Goal: Task Accomplishment & Management: Use online tool/utility

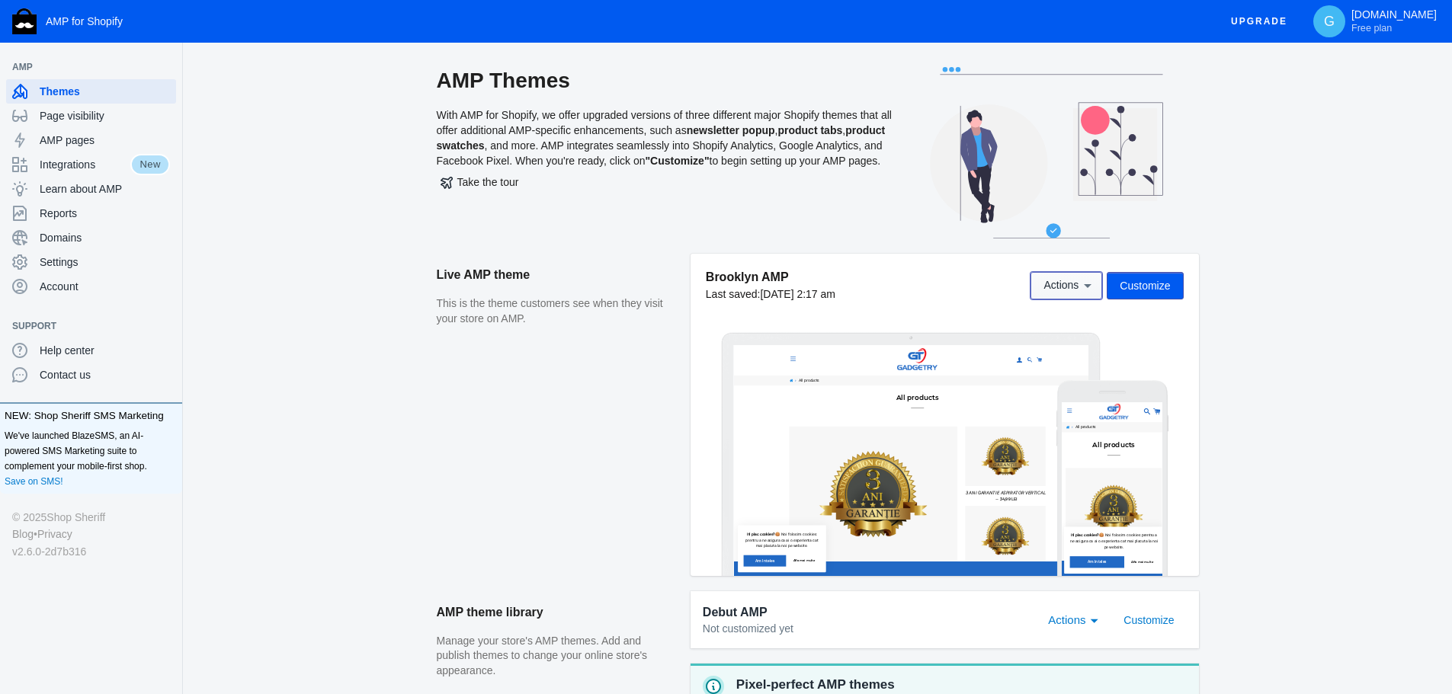
click at [1088, 286] on icon at bounding box center [1088, 286] width 8 height 4
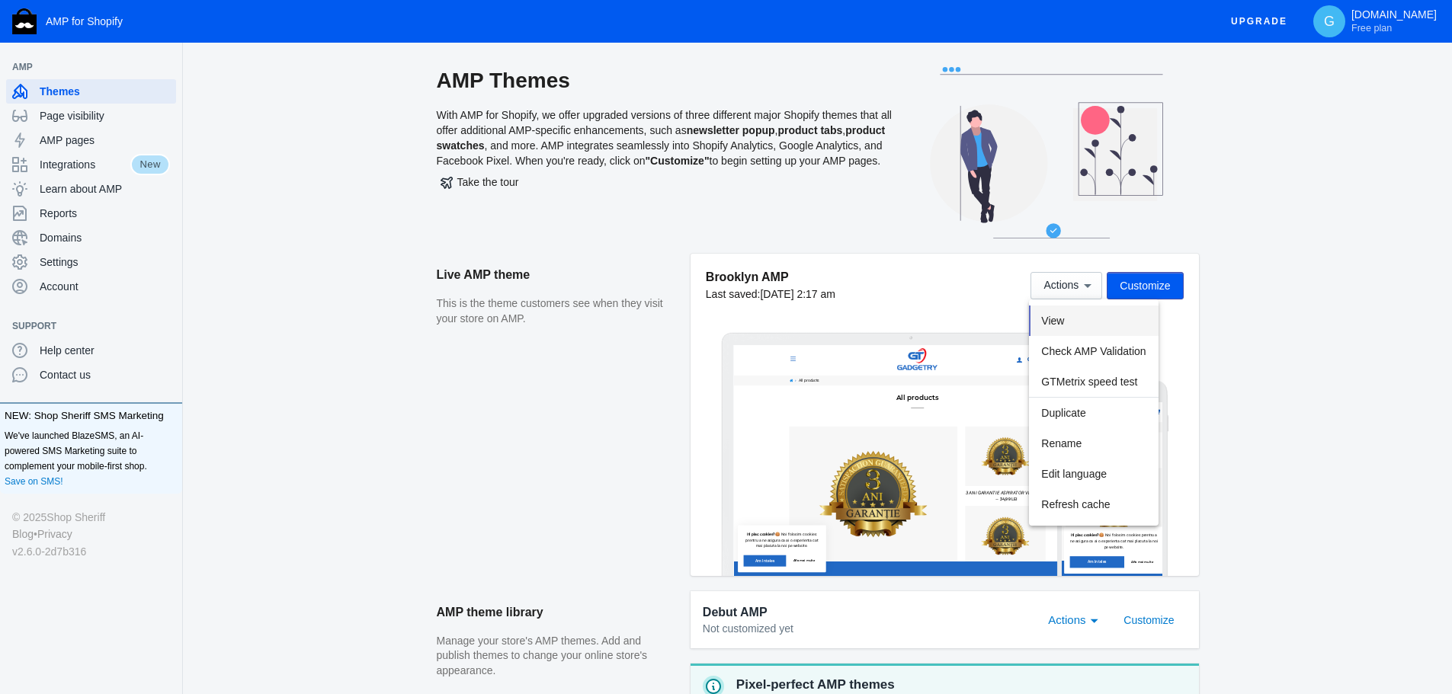
click at [1092, 322] on button "View" at bounding box center [1093, 321] width 129 height 30
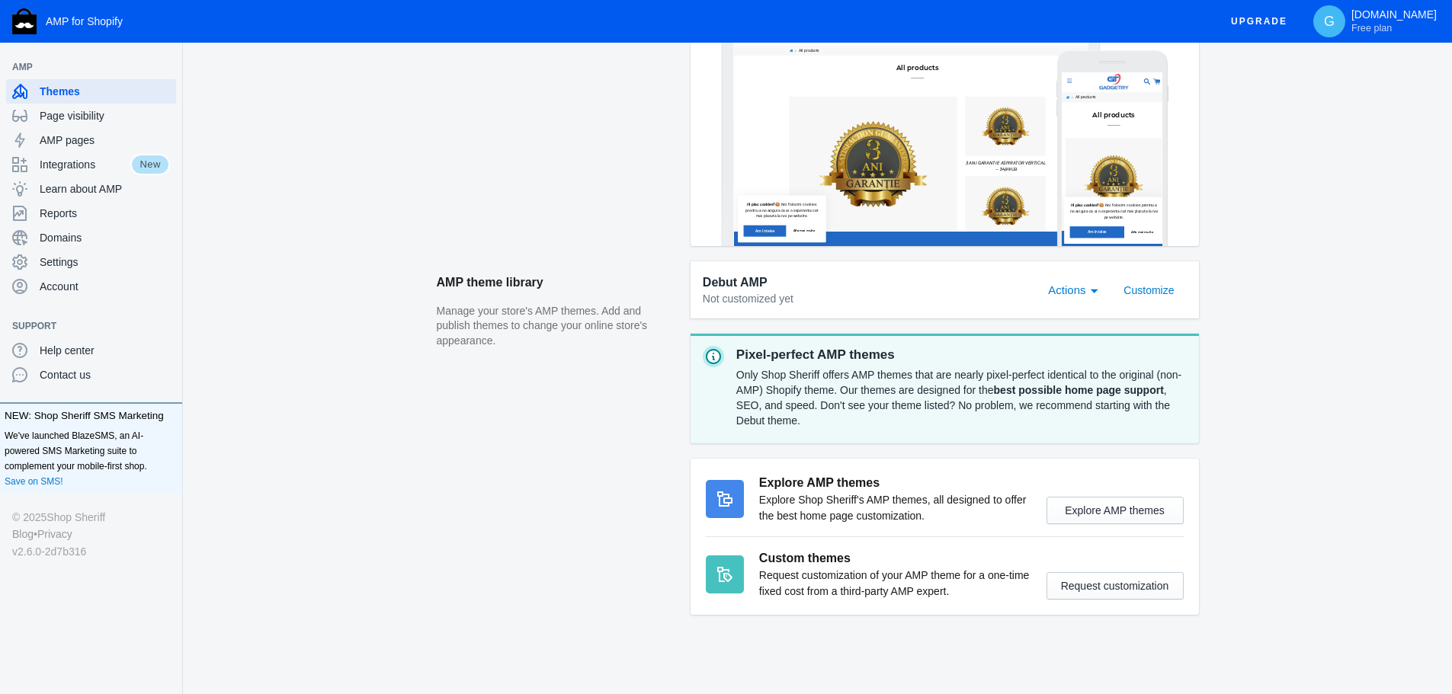
scroll to position [336, 0]
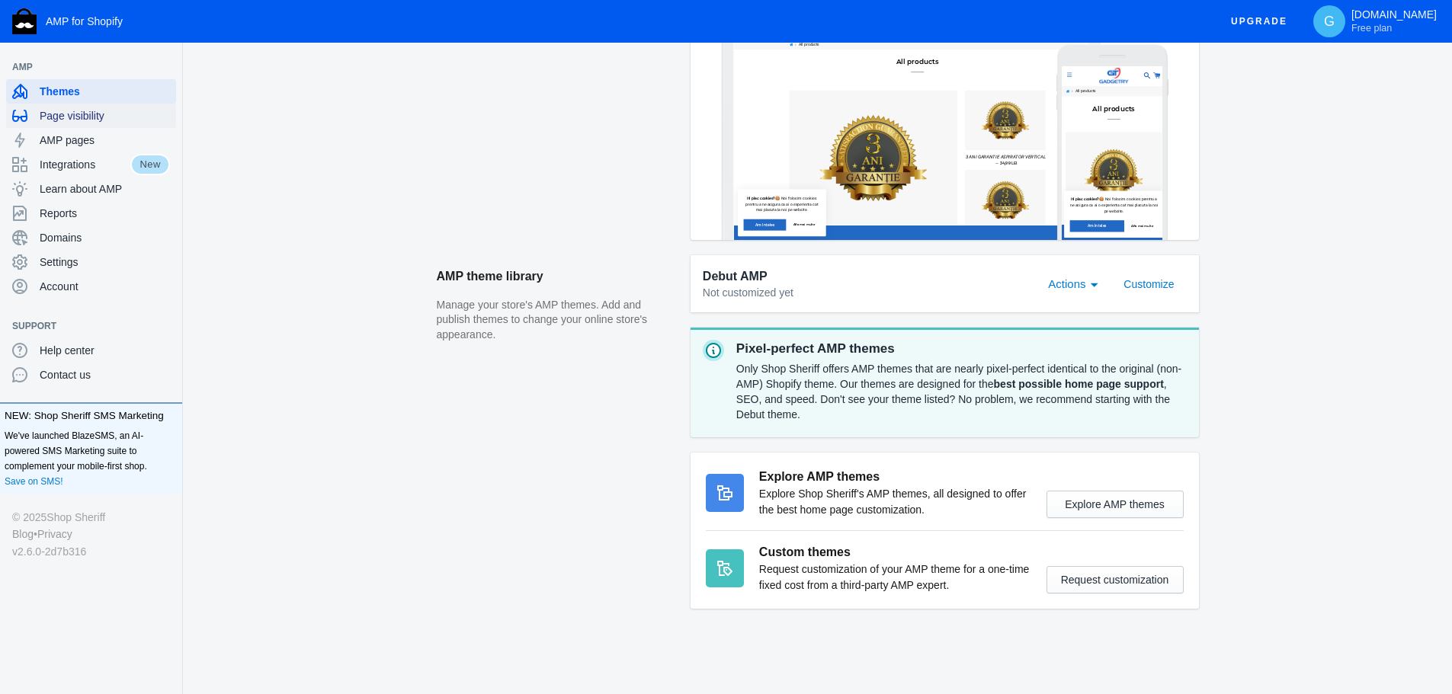
click at [54, 113] on span "Page visibility" at bounding box center [105, 115] width 130 height 15
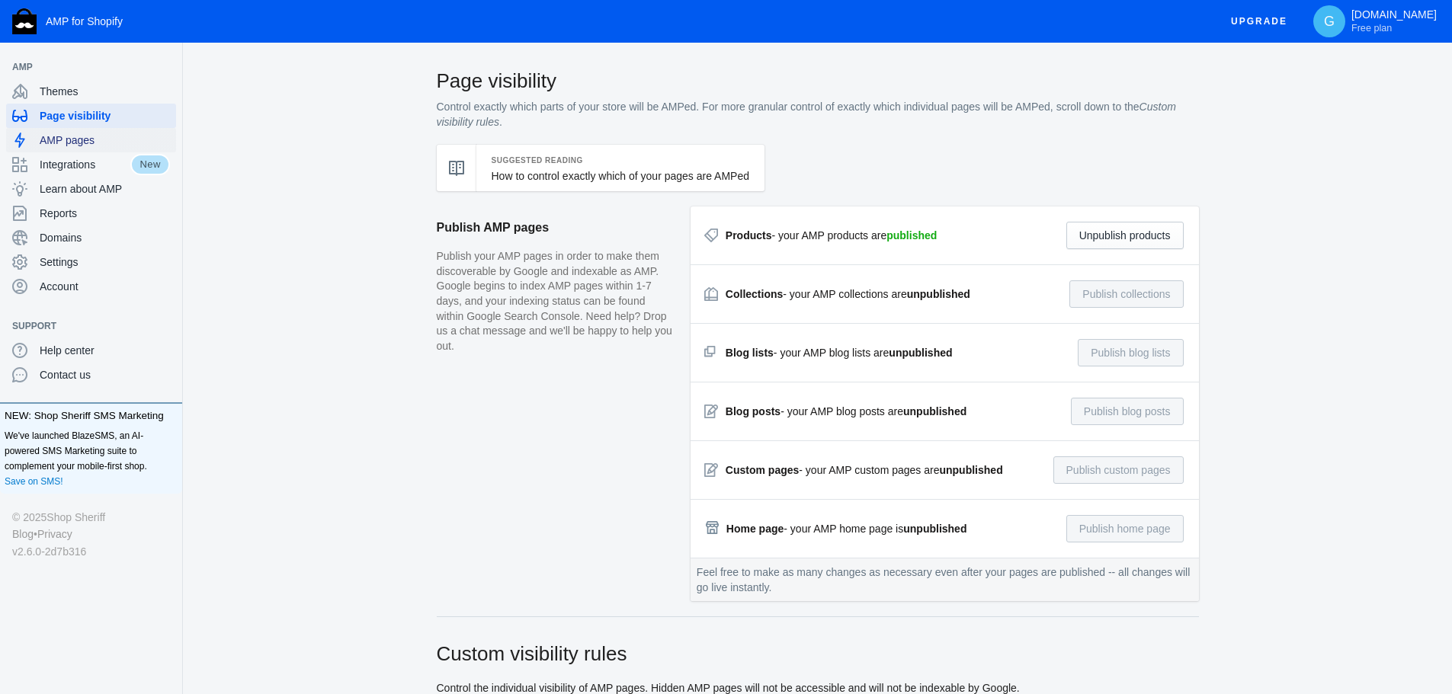
click at [99, 146] on span "AMP pages" at bounding box center [105, 140] width 130 height 15
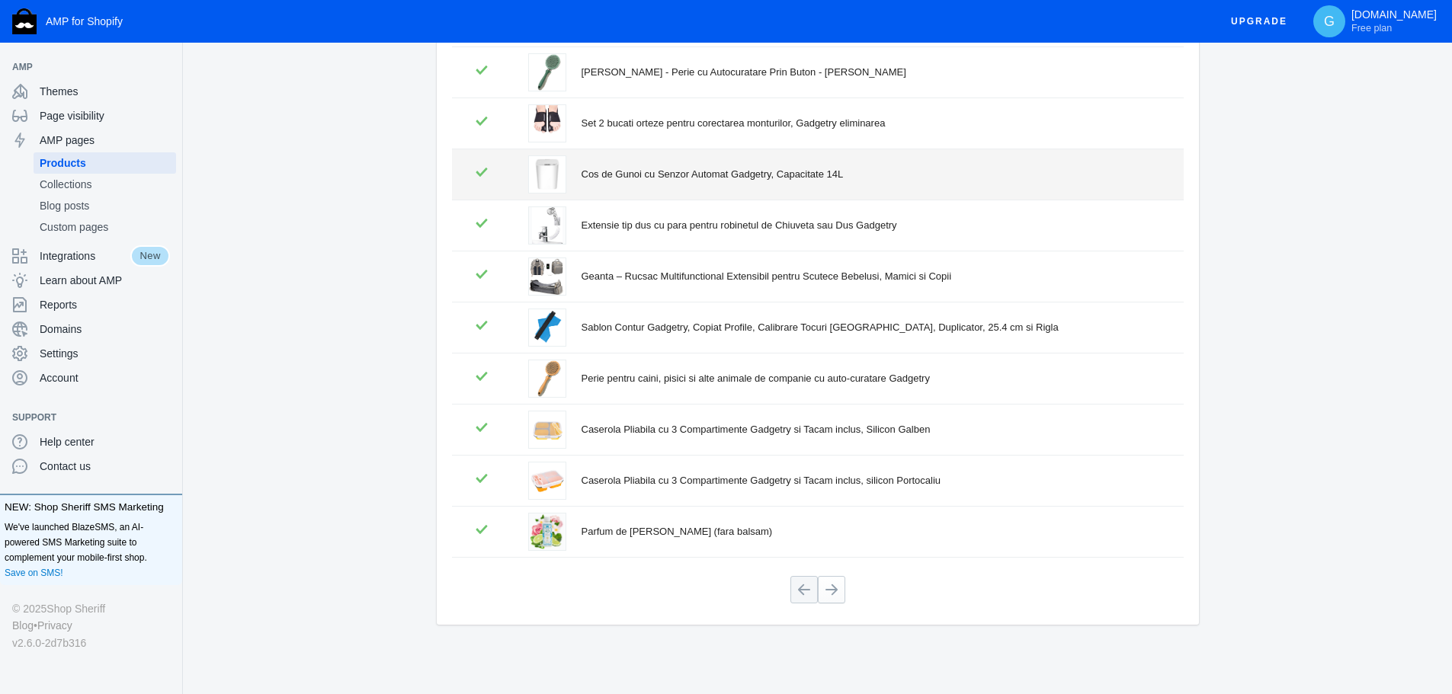
scroll to position [206, 0]
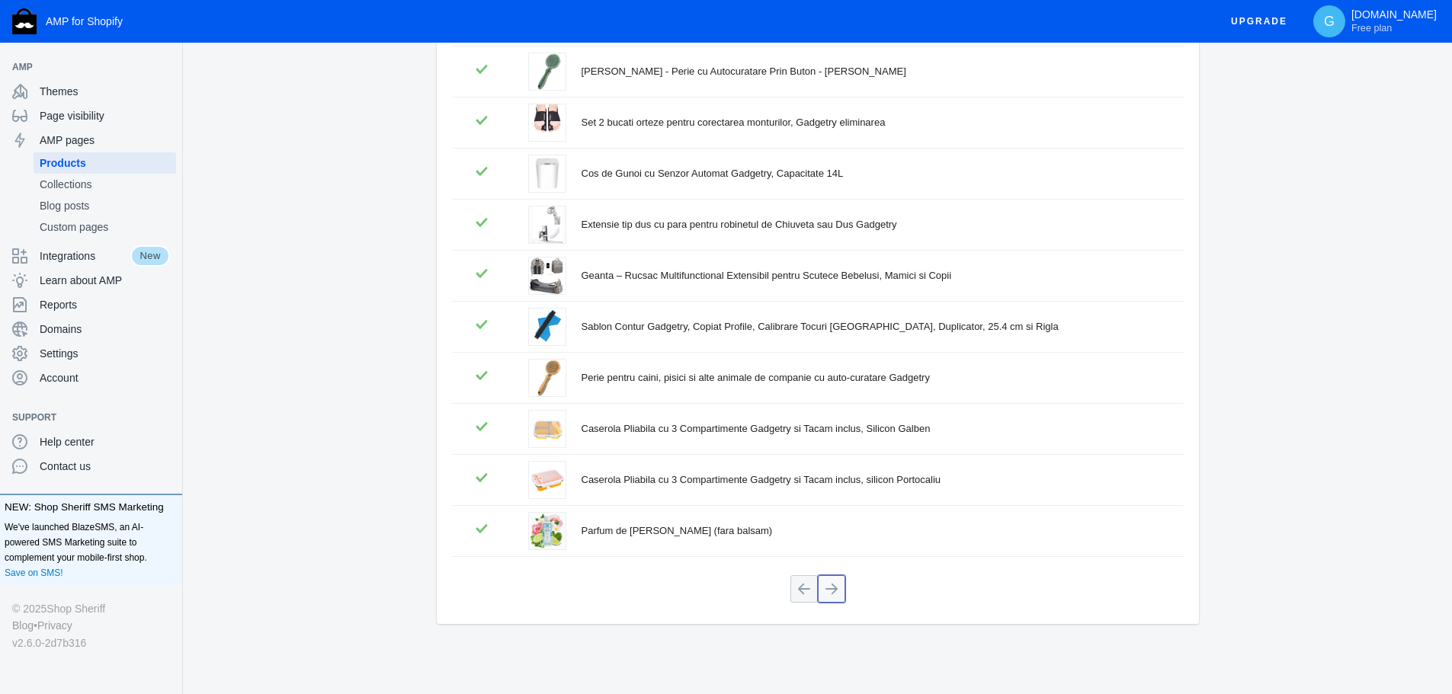
click at [832, 592] on button at bounding box center [831, 589] width 27 height 27
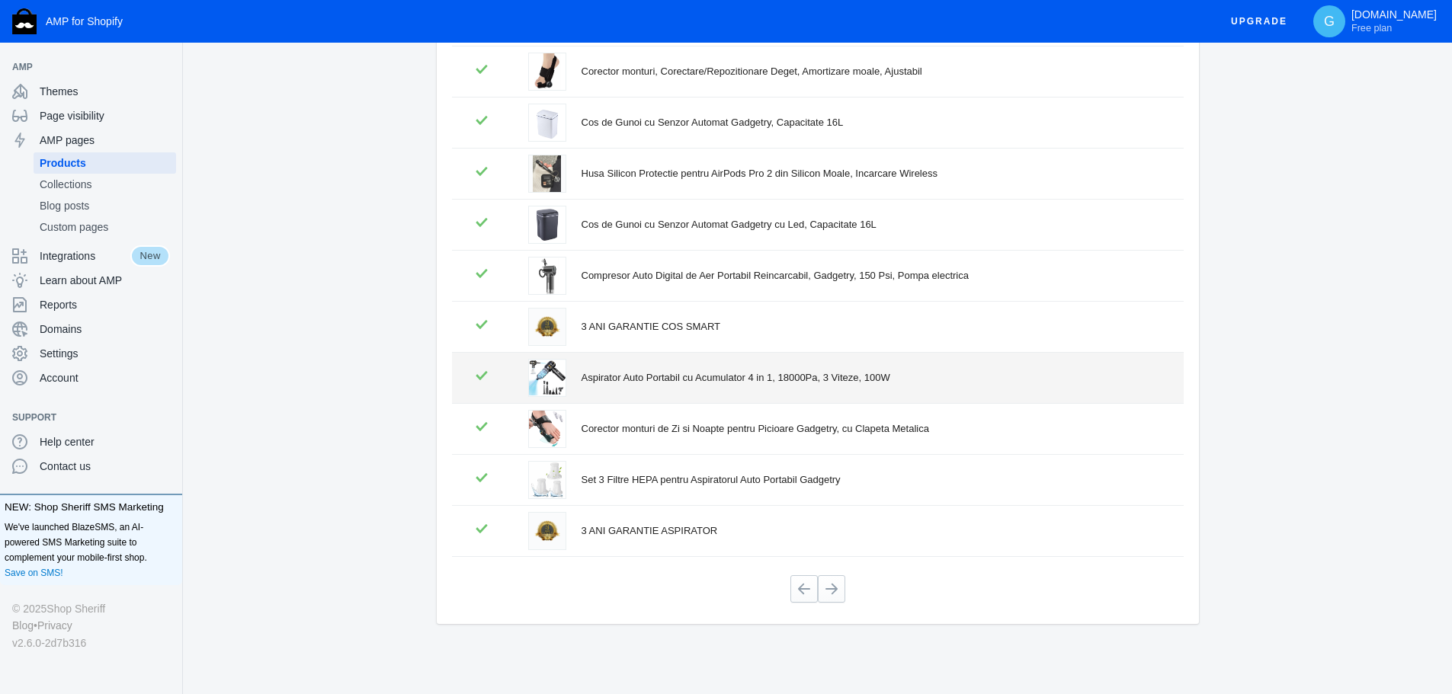
click at [658, 385] on div "Aspirator Auto Portabil cu Acumulator 4 in 1, 18000Pa, 3 Viteze, 100W" at bounding box center [874, 377] width 584 height 15
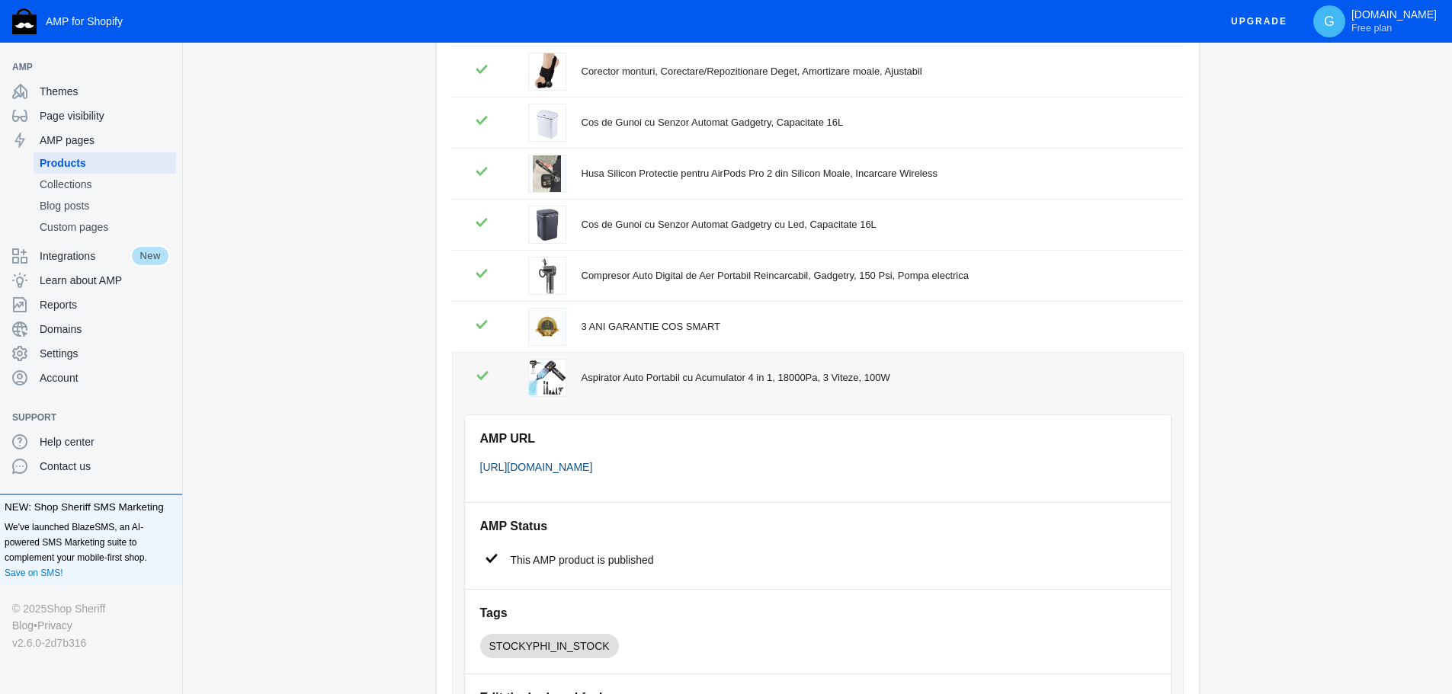
click at [593, 467] on link "[URL][DOMAIN_NAME]" at bounding box center [536, 467] width 113 height 12
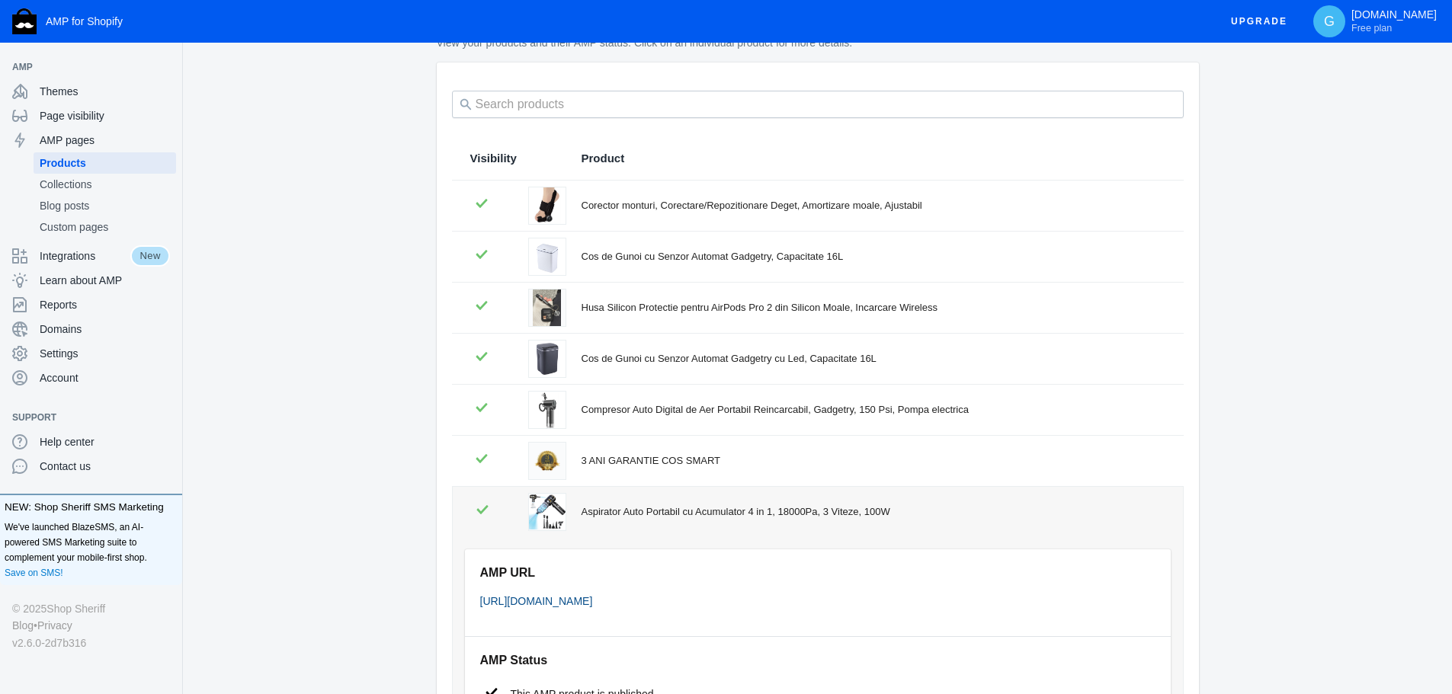
scroll to position [0, 0]
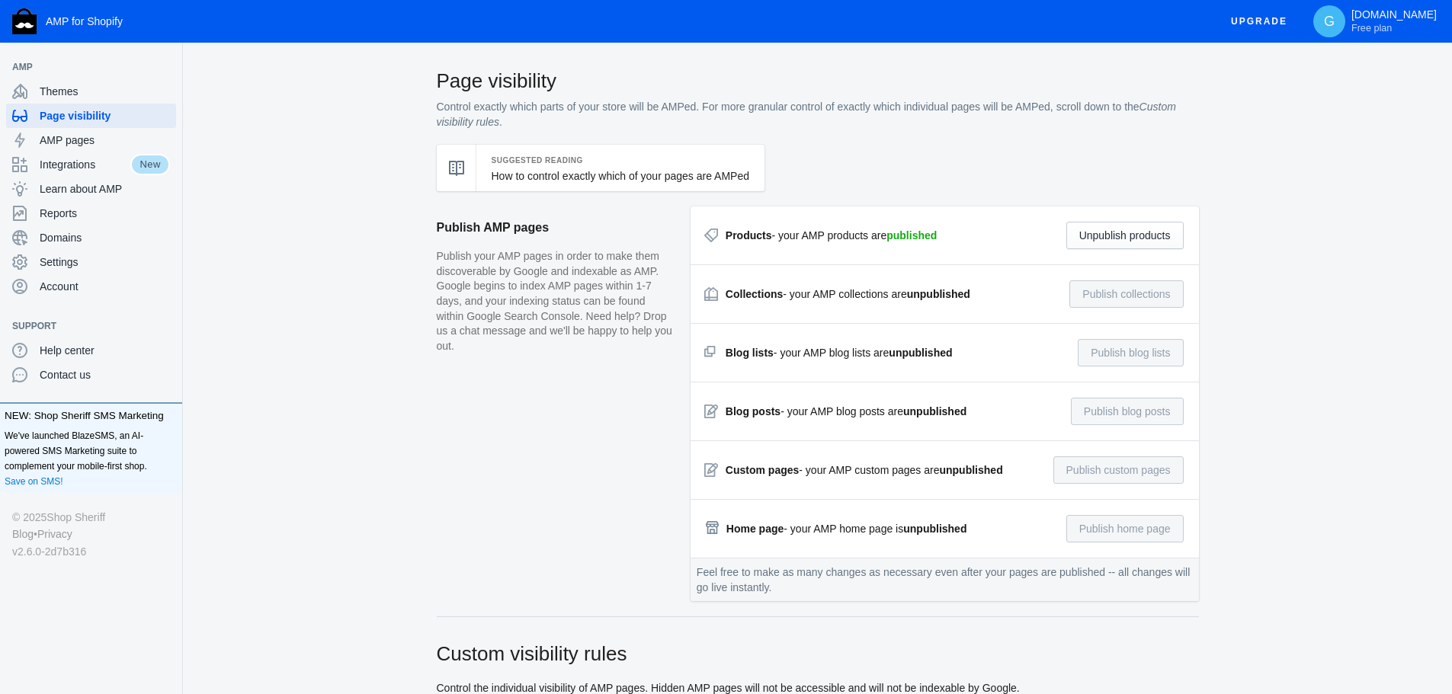
scroll to position [216, 0]
